Goal: Task Accomplishment & Management: Manage account settings

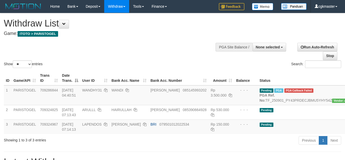
select select
select select "**"
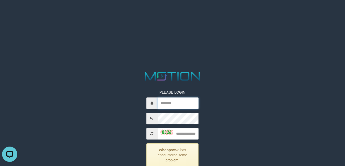
type input "*********"
